Goal: Information Seeking & Learning: Learn about a topic

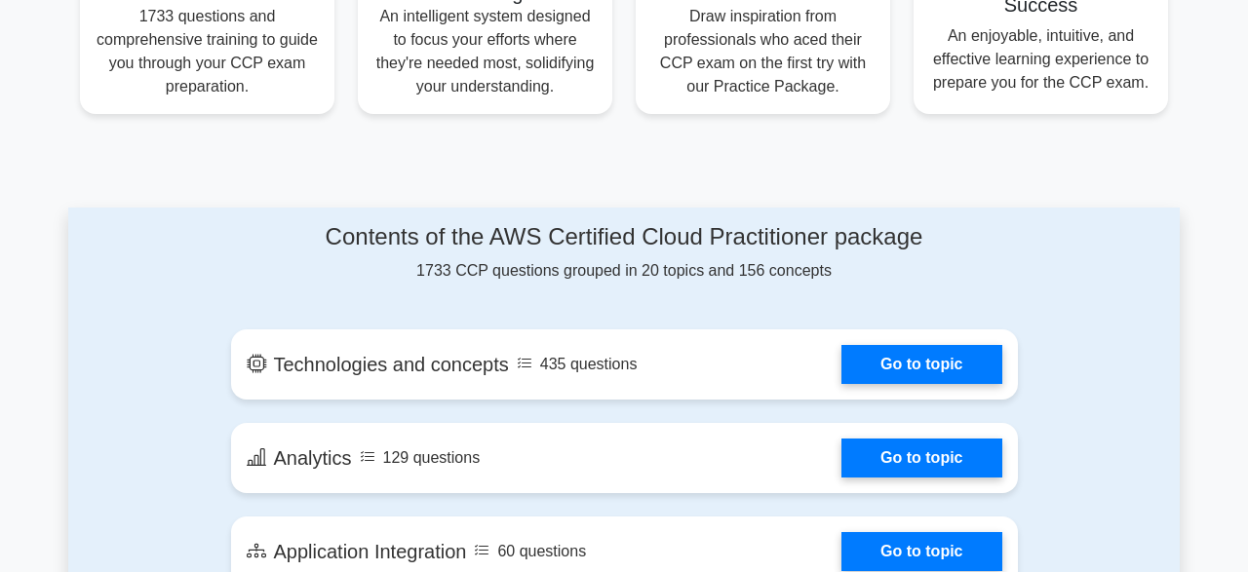
scroll to position [850, 0]
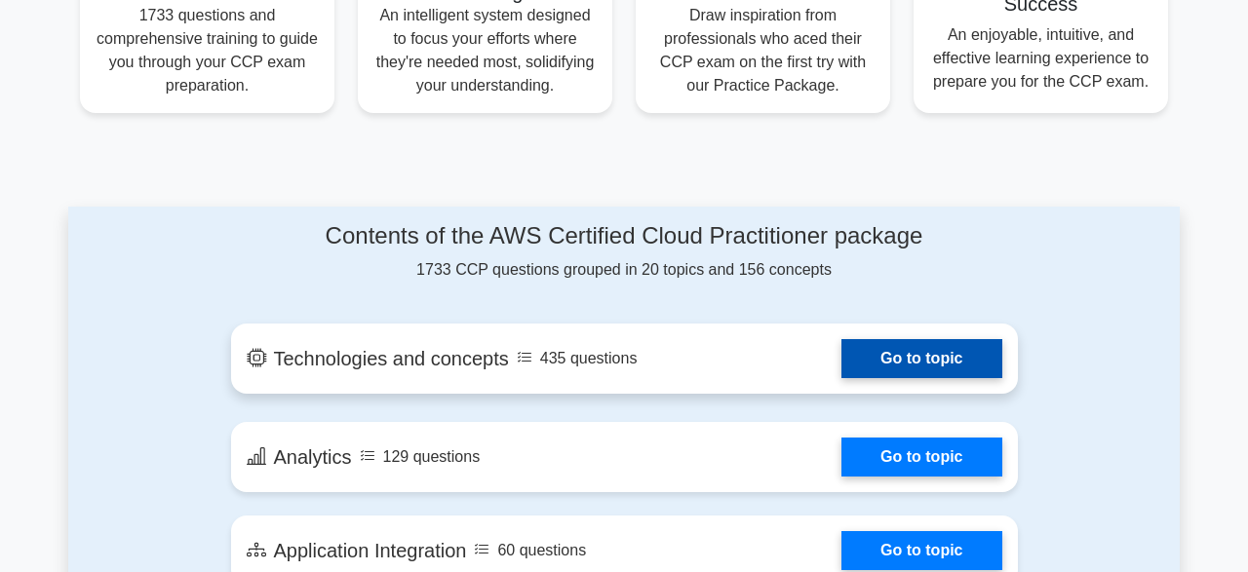
click at [841, 378] on link "Go to topic" at bounding box center [921, 358] width 160 height 39
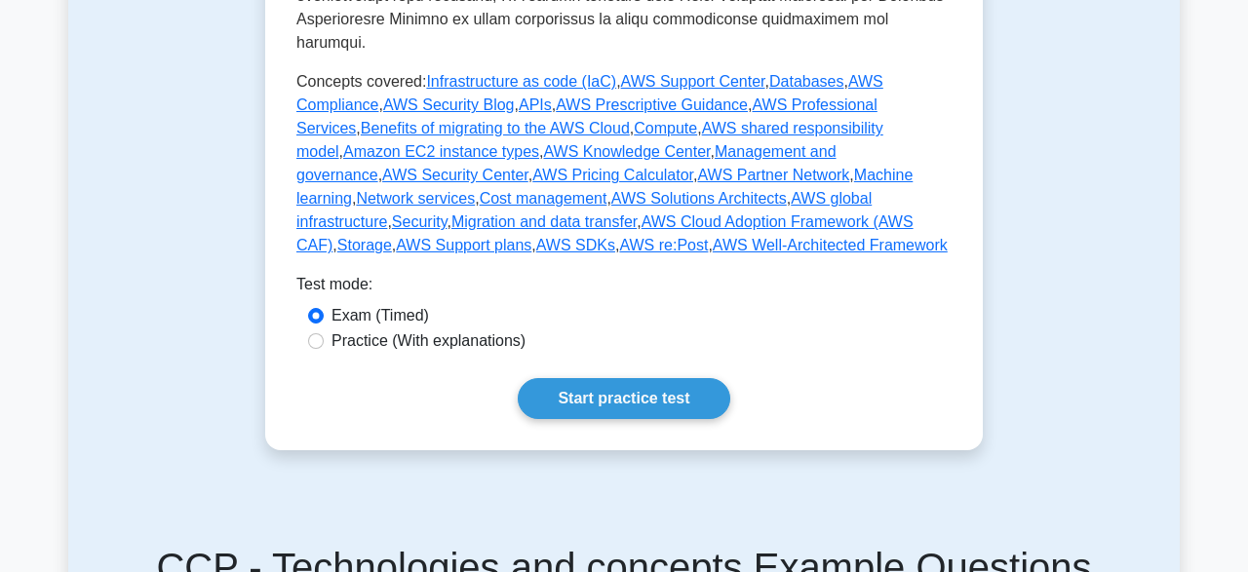
scroll to position [1027, 0]
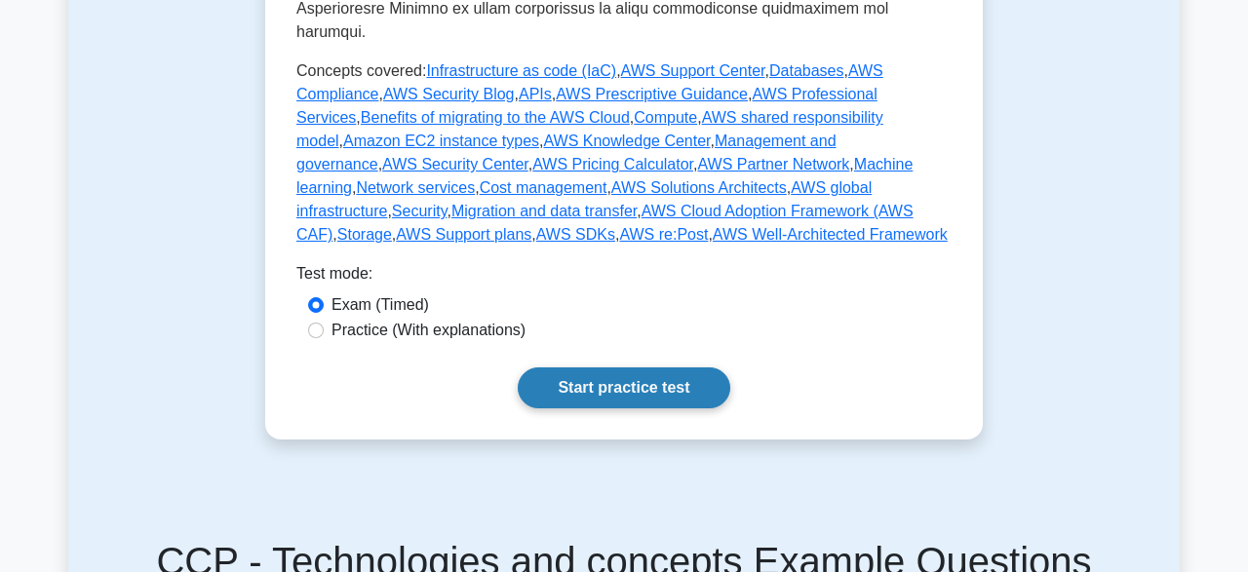
click at [604, 375] on link "Start practice test" at bounding box center [624, 388] width 212 height 41
